Goal: Information Seeking & Learning: Learn about a topic

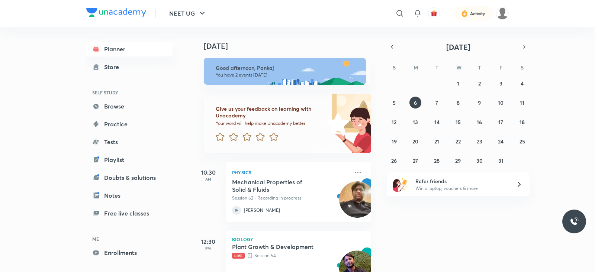
scroll to position [32, 0]
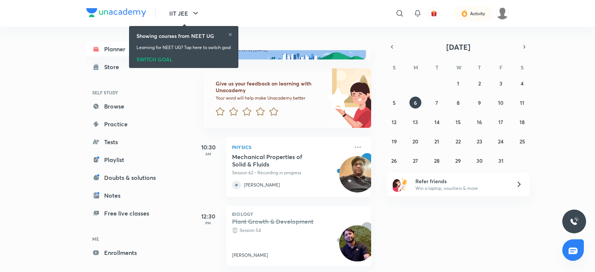
click at [151, 63] on div "Showing courses from NEET UG Learning for NEET UG? Tap here to switch goal SWIT…" at bounding box center [183, 47] width 103 height 39
click at [145, 59] on div "SWITCH GOAL" at bounding box center [184, 58] width 95 height 8
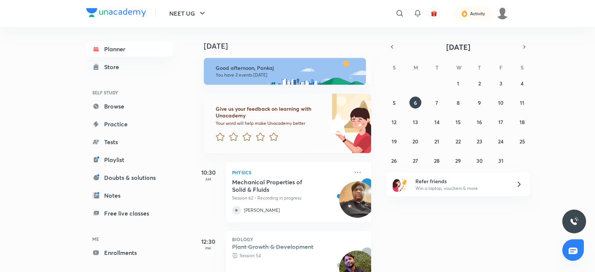
scroll to position [32, 0]
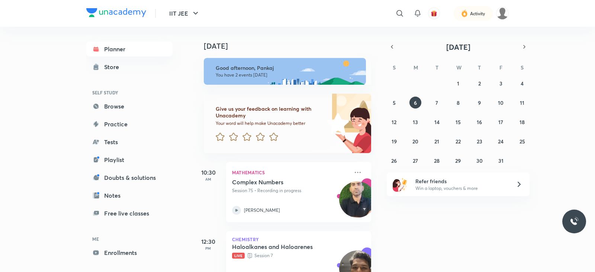
scroll to position [32, 0]
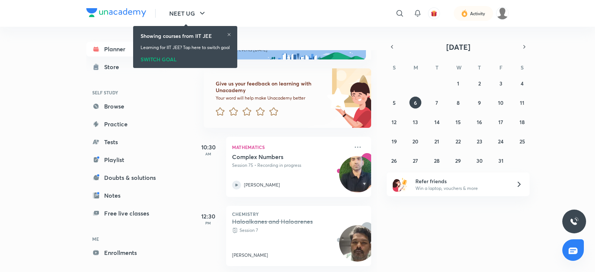
click at [161, 60] on div "SWITCH GOAL" at bounding box center [185, 58] width 89 height 8
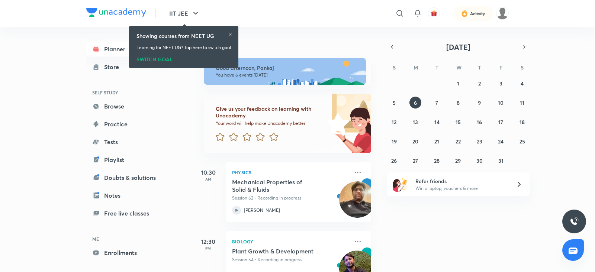
click at [231, 31] on div "Showing courses from NEET UG Learning for NEET UG? Tap here to switch goal SWIT…" at bounding box center [183, 47] width 103 height 39
click at [232, 36] on icon at bounding box center [230, 34] width 4 height 4
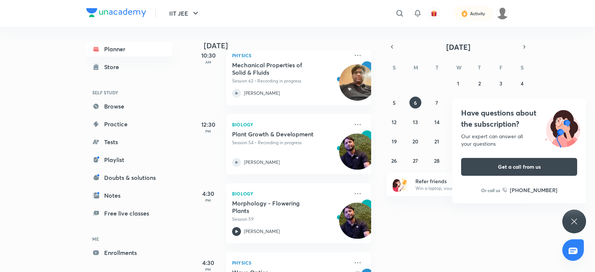
scroll to position [115, 0]
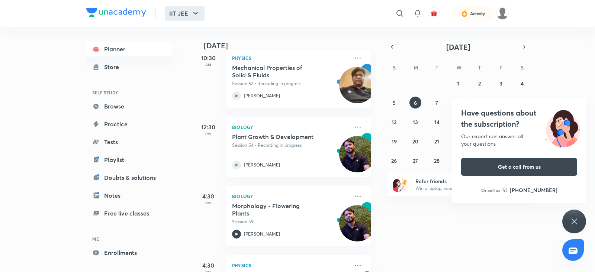
click at [198, 11] on icon "button" at bounding box center [195, 13] width 9 height 9
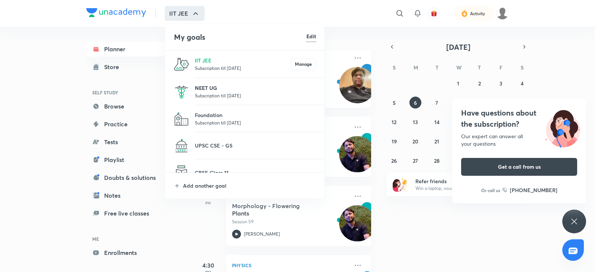
click at [203, 91] on p "NEET UG" at bounding box center [255, 88] width 121 height 8
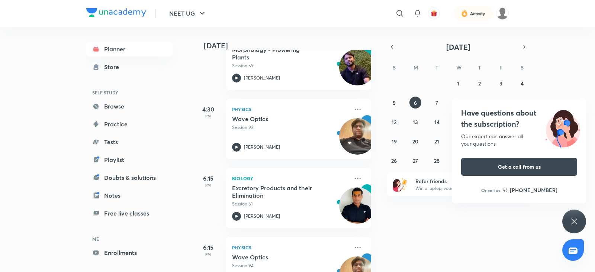
scroll to position [309, 0]
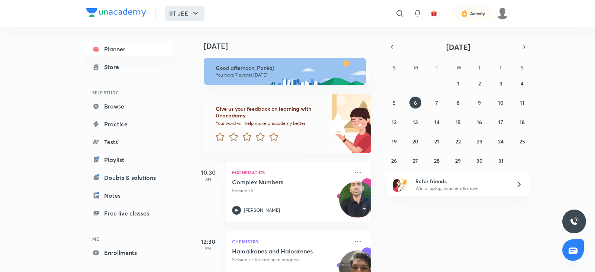
click at [196, 12] on icon "button" at bounding box center [195, 13] width 9 height 9
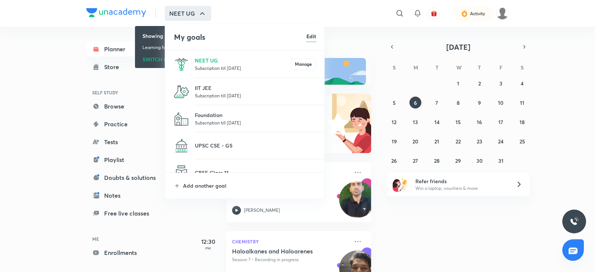
click at [207, 70] on p "Subscription till [DATE]" at bounding box center [243, 67] width 96 height 7
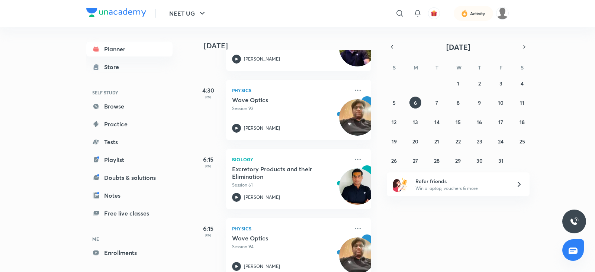
scroll to position [309, 0]
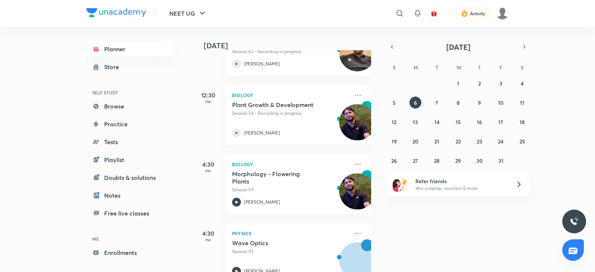
scroll to position [154, 0]
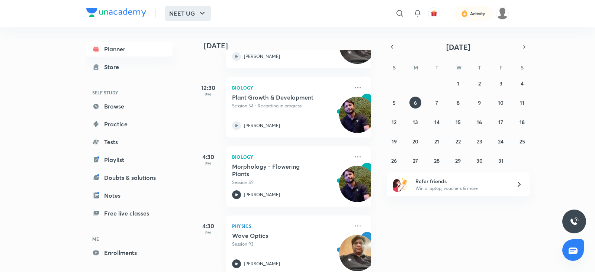
click at [198, 20] on button "NEET UG" at bounding box center [188, 13] width 47 height 15
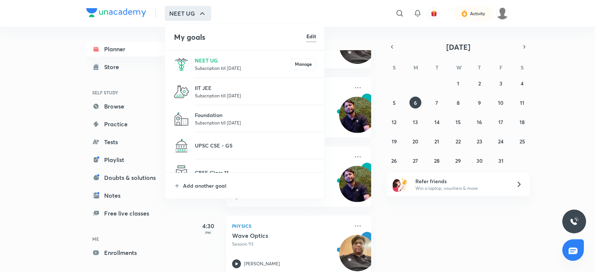
click at [206, 95] on p "Subscription till [DATE]" at bounding box center [255, 95] width 121 height 7
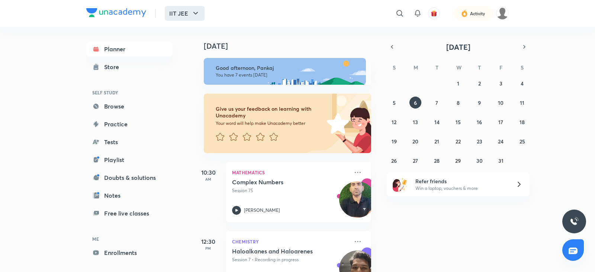
click at [201, 17] on button "IIT JEE" at bounding box center [185, 13] width 40 height 15
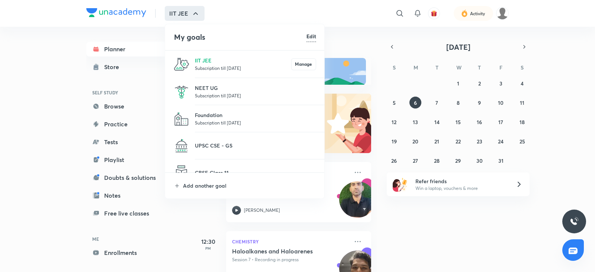
click at [214, 110] on li "Foundation Subscription till 6 Feb 2026" at bounding box center [245, 118] width 160 height 27
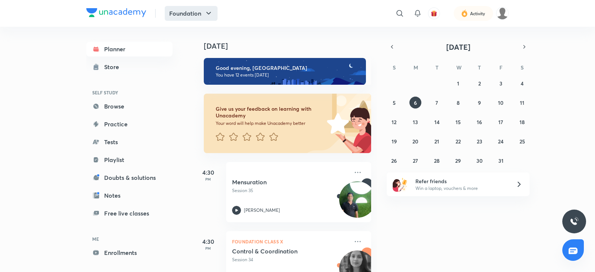
click at [208, 14] on icon "button" at bounding box center [208, 13] width 9 height 9
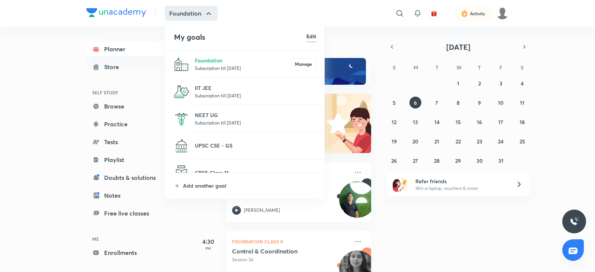
click at [206, 55] on li "Foundation Subscription till 6 Feb 2026 Manage" at bounding box center [245, 64] width 160 height 27
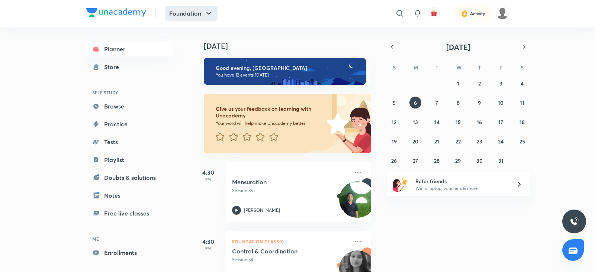
click at [203, 13] on button "Foundation" at bounding box center [191, 13] width 53 height 15
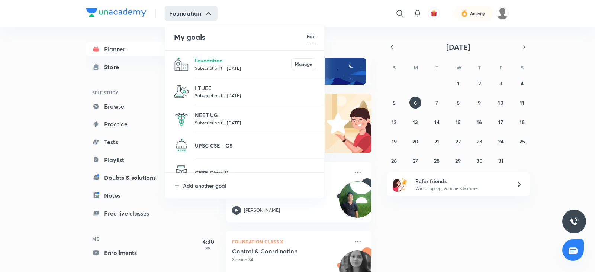
click at [354, 18] on div at bounding box center [297, 136] width 595 height 272
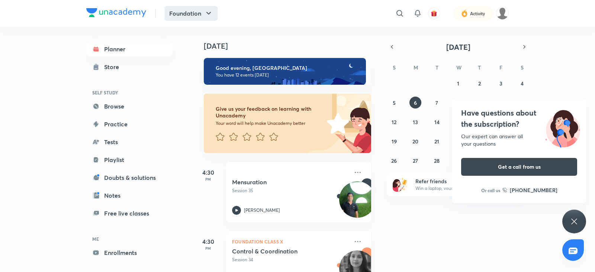
click at [207, 9] on icon "button" at bounding box center [208, 13] width 9 height 9
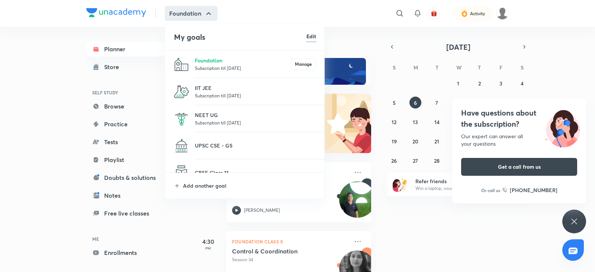
click at [205, 66] on p "Subscription till 6 Feb 2026" at bounding box center [243, 67] width 96 height 7
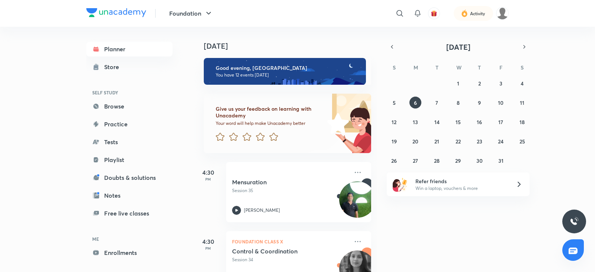
click at [204, 11] on icon "button" at bounding box center [208, 13] width 9 height 9
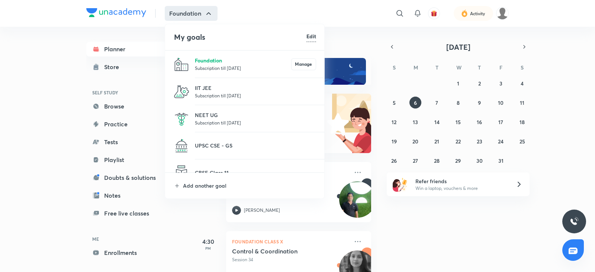
click at [214, 58] on p "Foundation" at bounding box center [243, 61] width 96 height 8
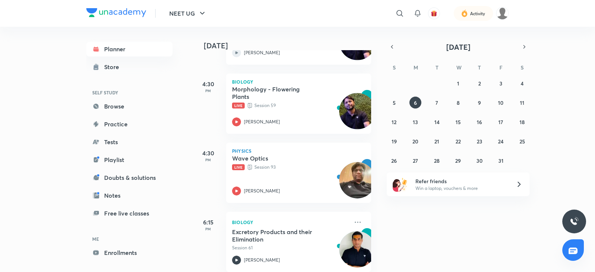
scroll to position [233, 0]
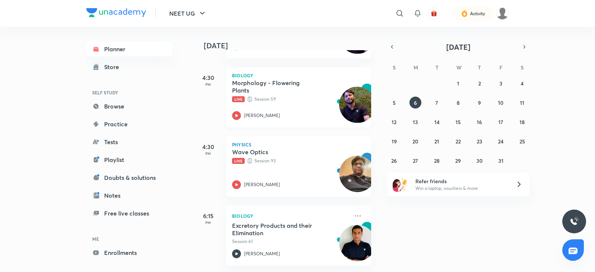
click at [240, 113] on icon at bounding box center [236, 115] width 9 height 9
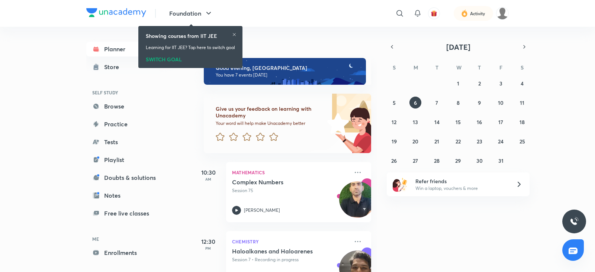
click at [172, 61] on div "SWITCH GOAL" at bounding box center [190, 58] width 89 height 8
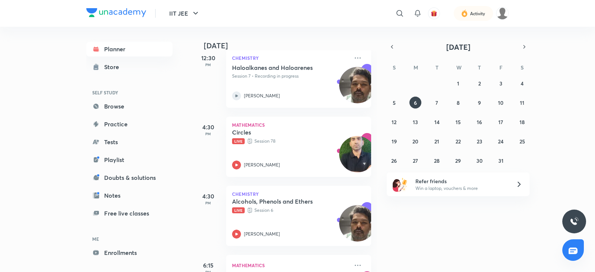
scroll to position [186, 0]
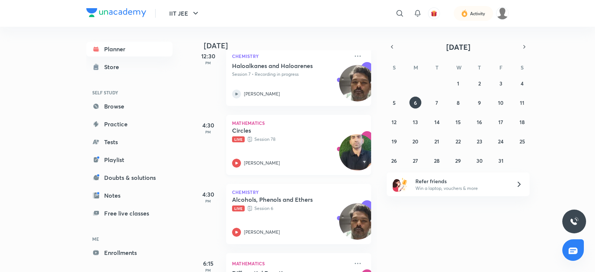
click at [234, 163] on icon at bounding box center [236, 163] width 9 height 9
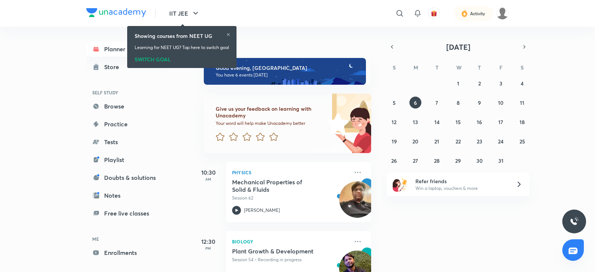
click at [157, 58] on div "SWITCH GOAL" at bounding box center [182, 58] width 95 height 8
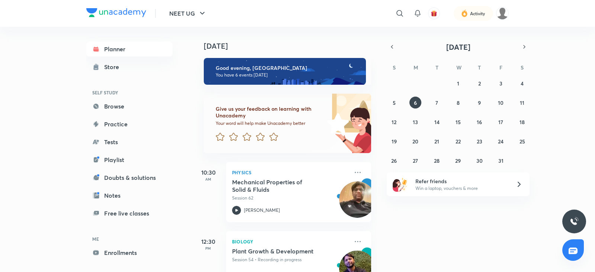
scroll to position [233, 0]
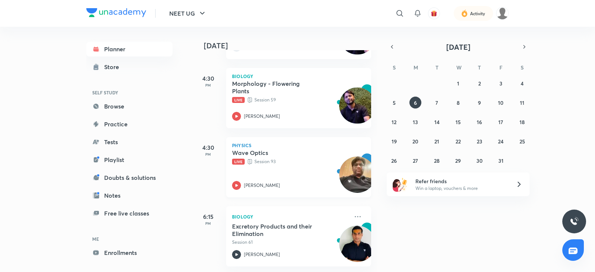
click at [237, 188] on icon at bounding box center [236, 185] width 9 height 9
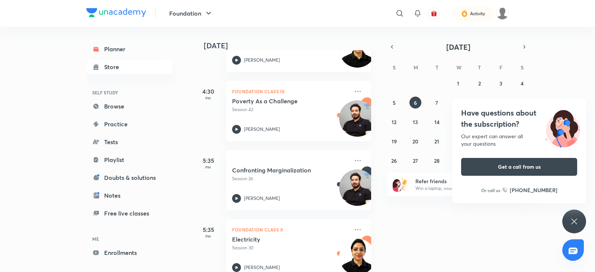
scroll to position [300, 0]
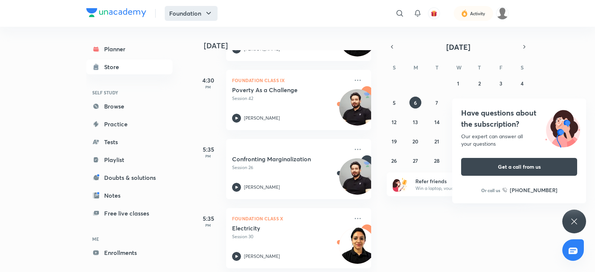
click at [207, 8] on button "Foundation" at bounding box center [191, 13] width 53 height 15
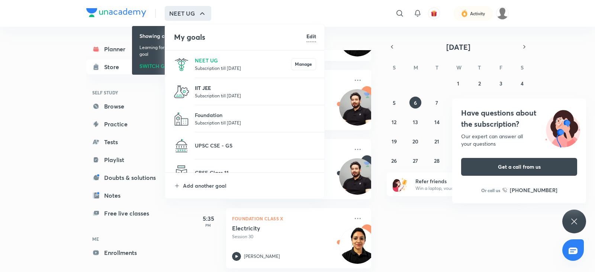
click at [217, 88] on p "IIT JEE" at bounding box center [255, 88] width 121 height 8
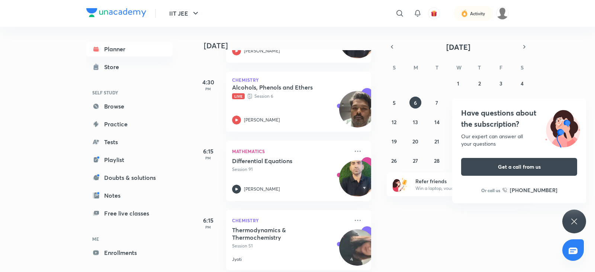
scroll to position [274, 0]
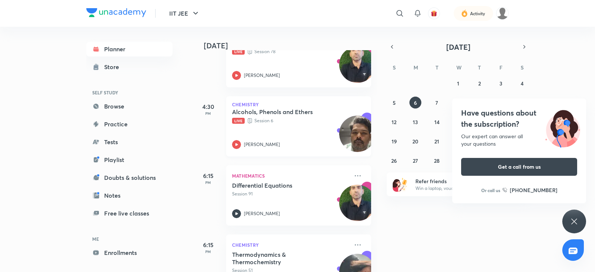
click at [234, 145] on icon at bounding box center [236, 144] width 9 height 9
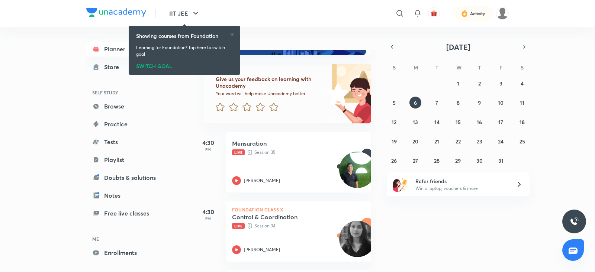
click at [152, 66] on div "SWITCH GOAL" at bounding box center [184, 65] width 97 height 8
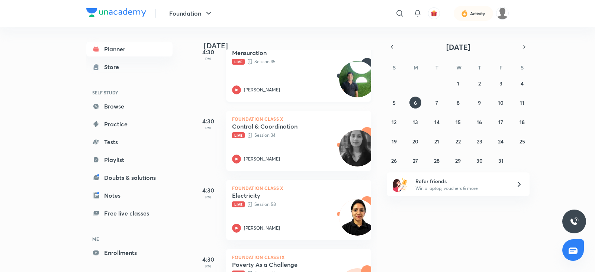
scroll to position [121, 0]
click at [240, 159] on icon at bounding box center [236, 158] width 9 height 9
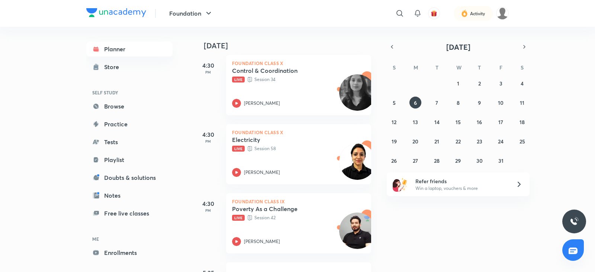
scroll to position [177, 0]
click at [240, 173] on icon at bounding box center [236, 171] width 9 height 9
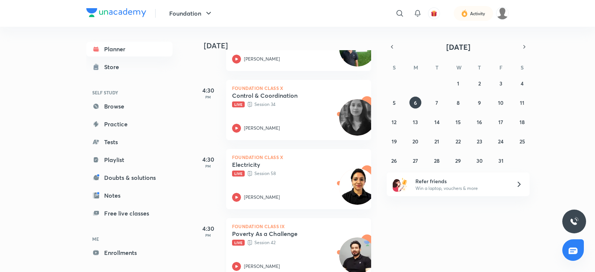
scroll to position [212, 0]
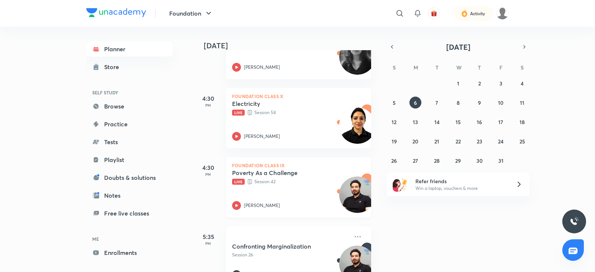
click at [234, 208] on icon at bounding box center [236, 205] width 9 height 9
